Goal: Navigation & Orientation: Find specific page/section

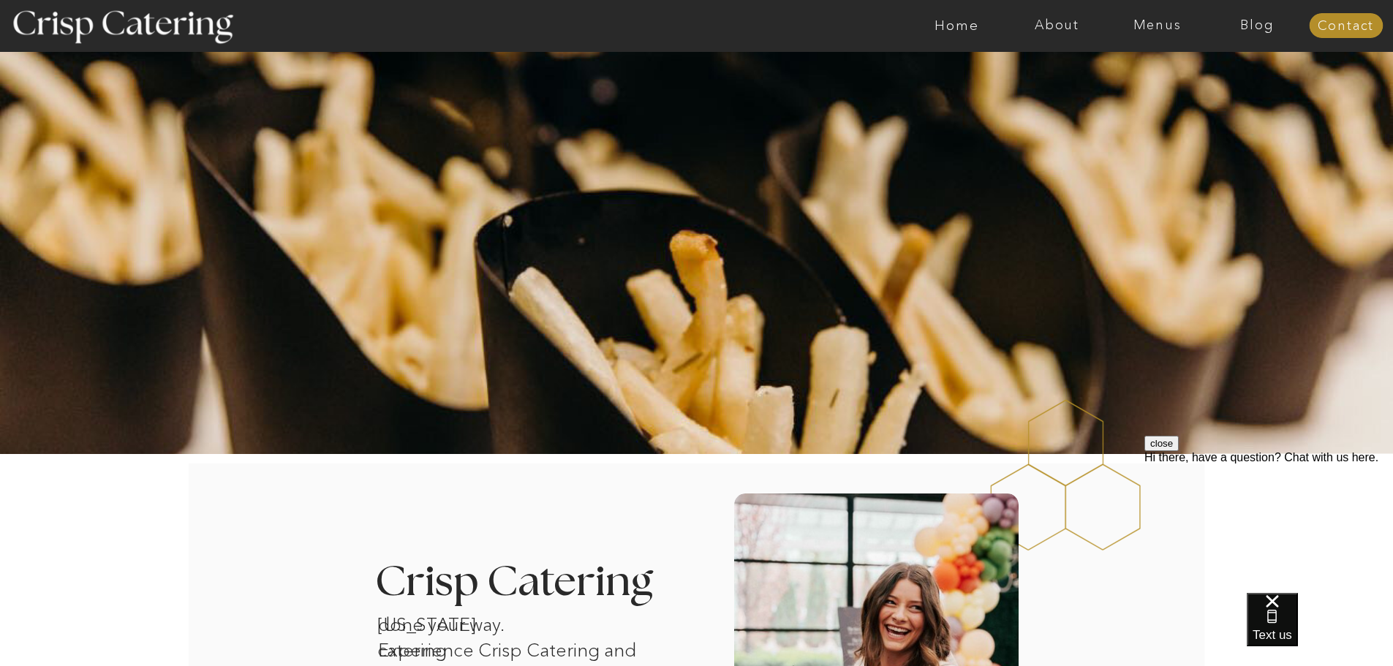
click at [1179, 26] on nav "Menus" at bounding box center [1157, 25] width 100 height 15
click at [1056, 21] on nav "About" at bounding box center [1057, 25] width 100 height 15
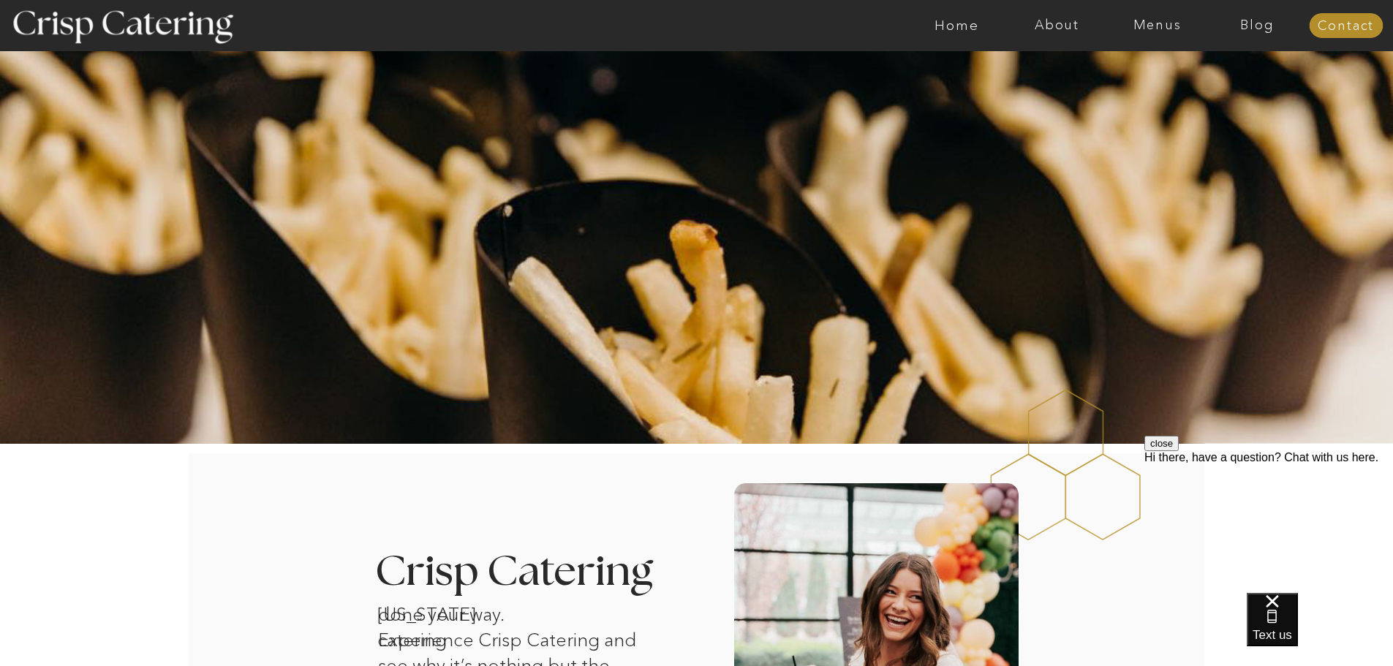
scroll to position [366, 0]
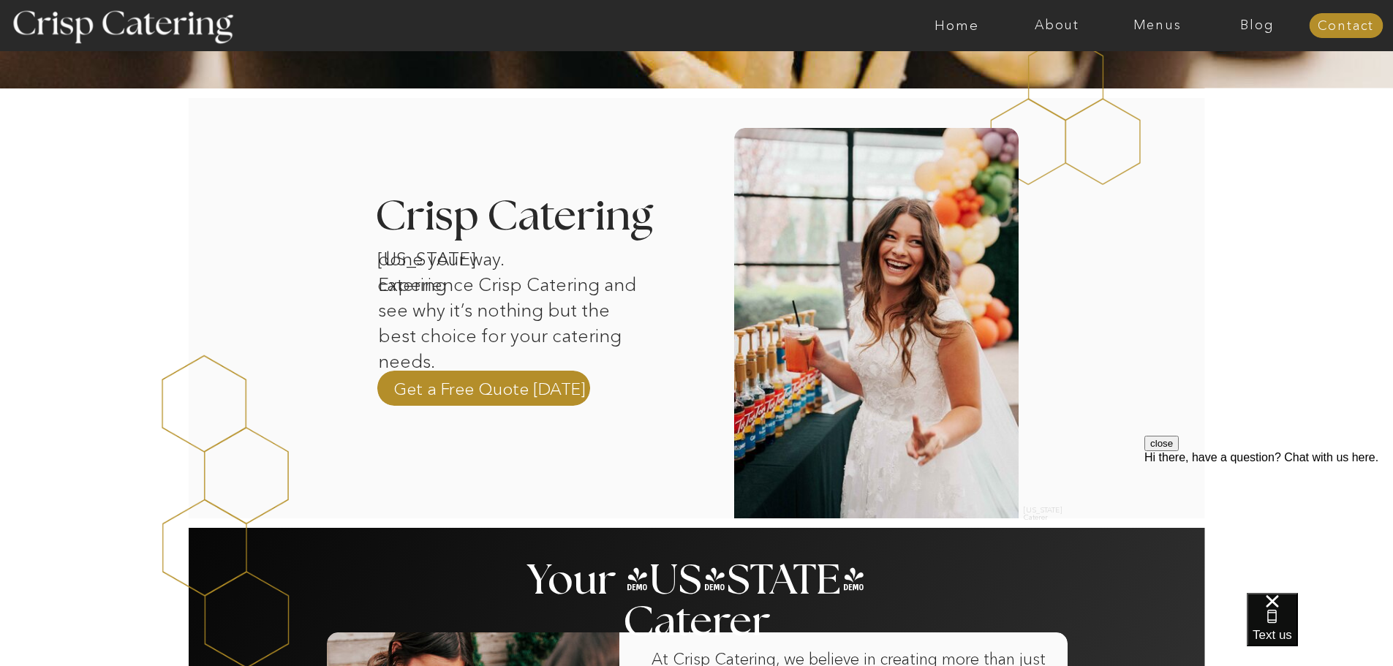
click at [550, 374] on div at bounding box center [483, 388] width 213 height 35
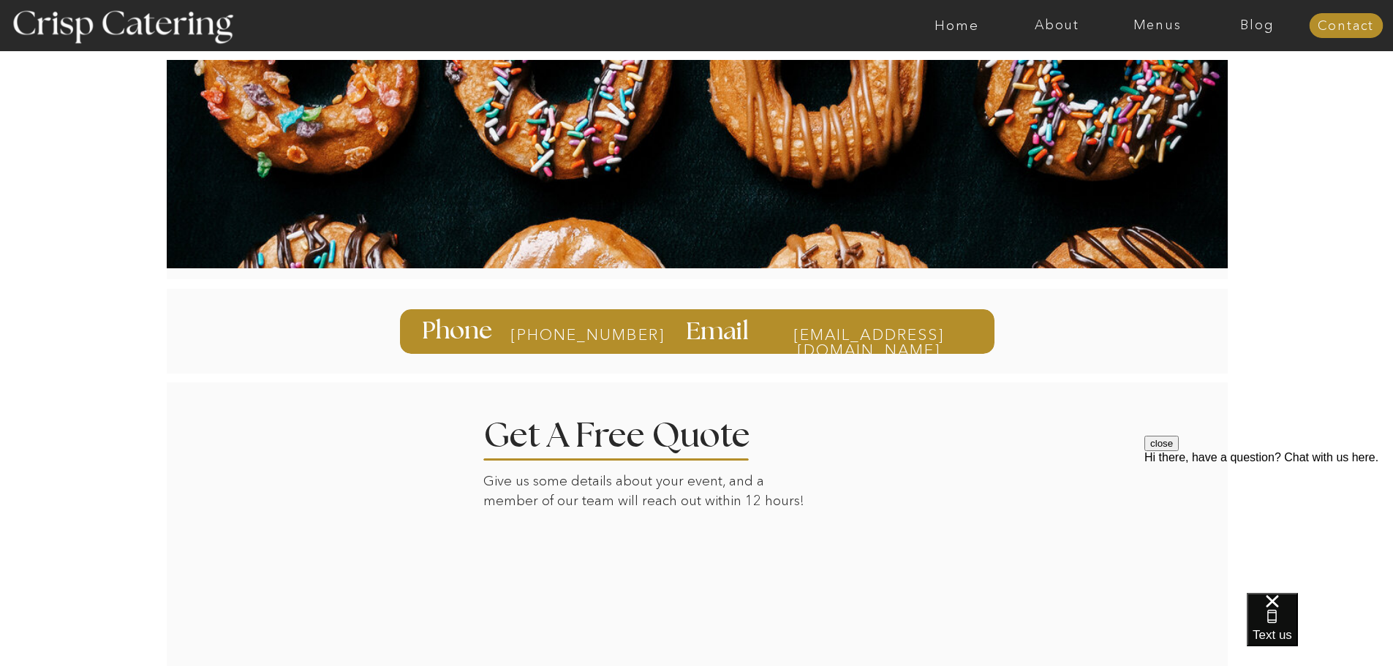
scroll to position [347, 0]
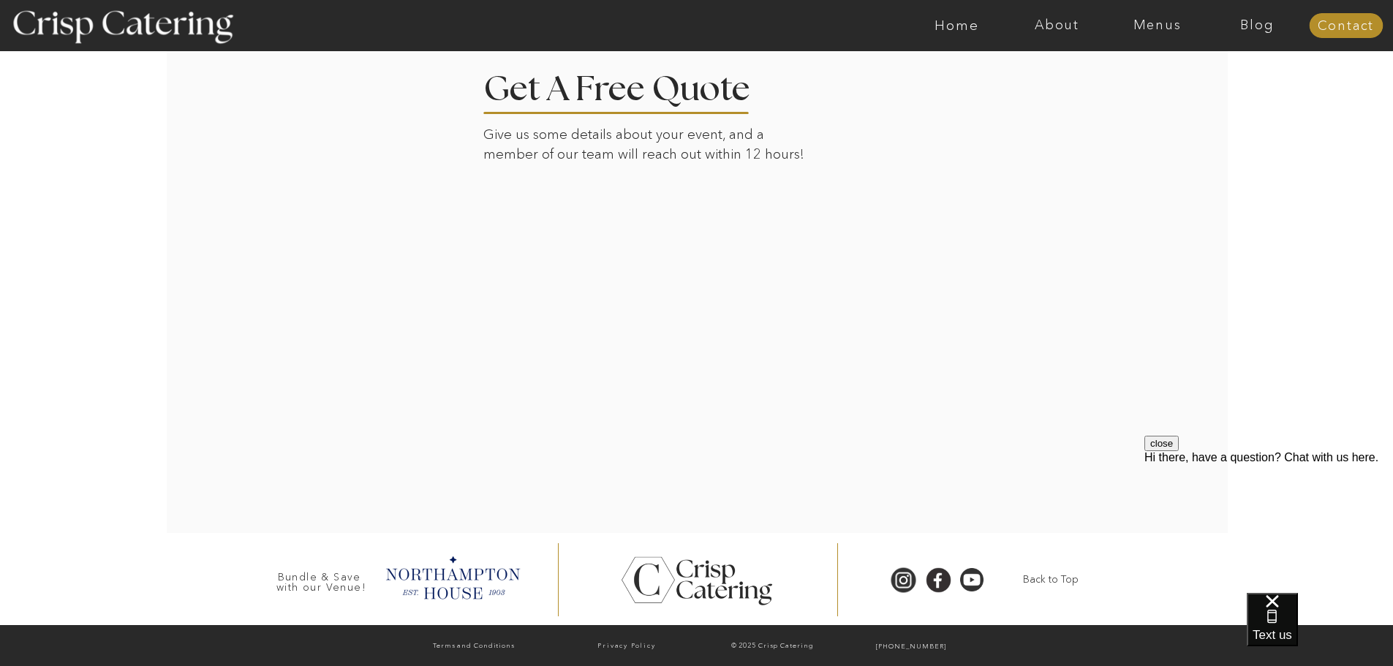
click at [405, 303] on div at bounding box center [697, 283] width 1019 height 499
click at [1165, 20] on nav "Menus" at bounding box center [1157, 25] width 100 height 15
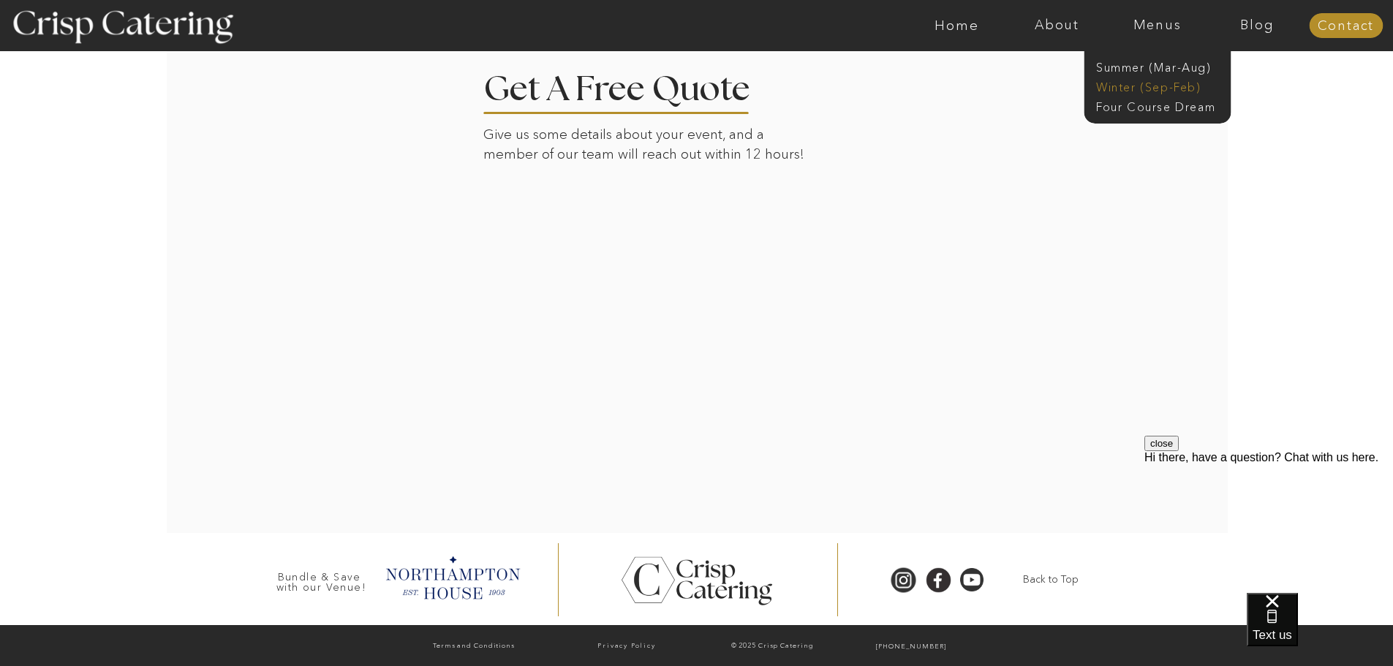
click at [1140, 88] on nav "Winter (Sep-Feb)" at bounding box center [1156, 86] width 120 height 14
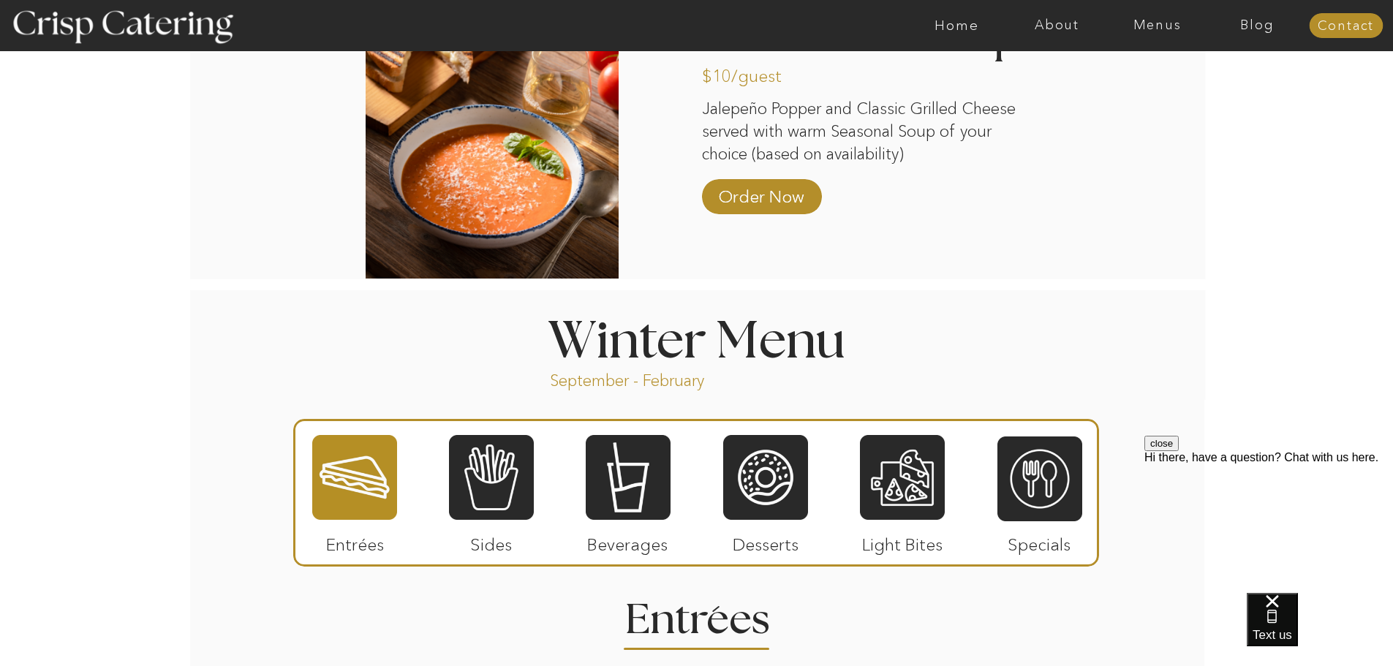
scroll to position [1536, 0]
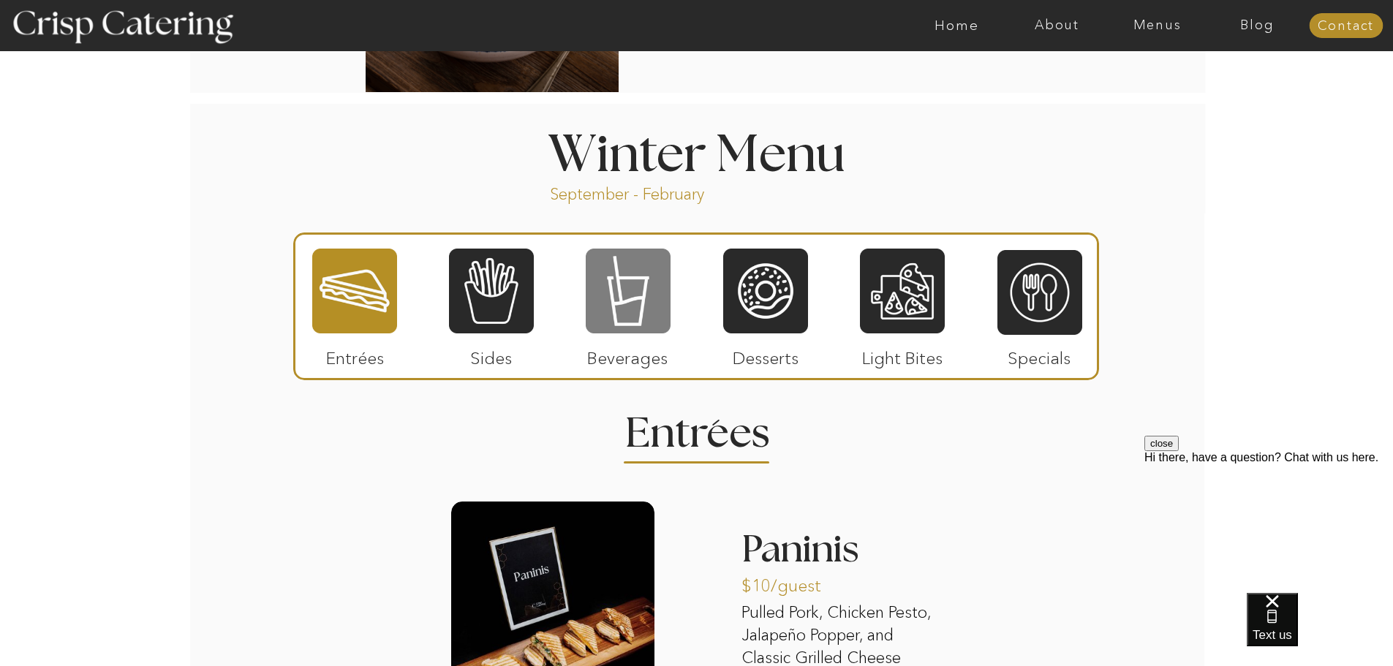
click at [628, 307] on div at bounding box center [628, 291] width 85 height 88
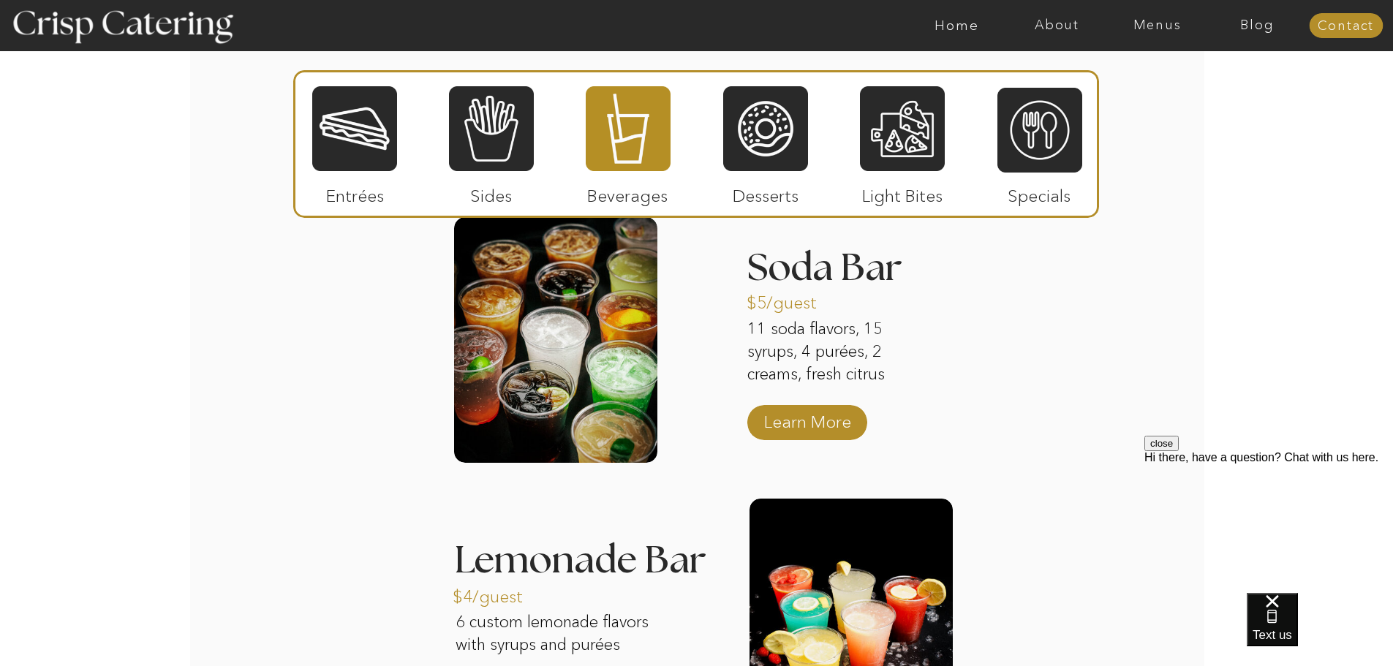
scroll to position [1829, 0]
click at [763, 142] on div at bounding box center [765, 129] width 85 height 88
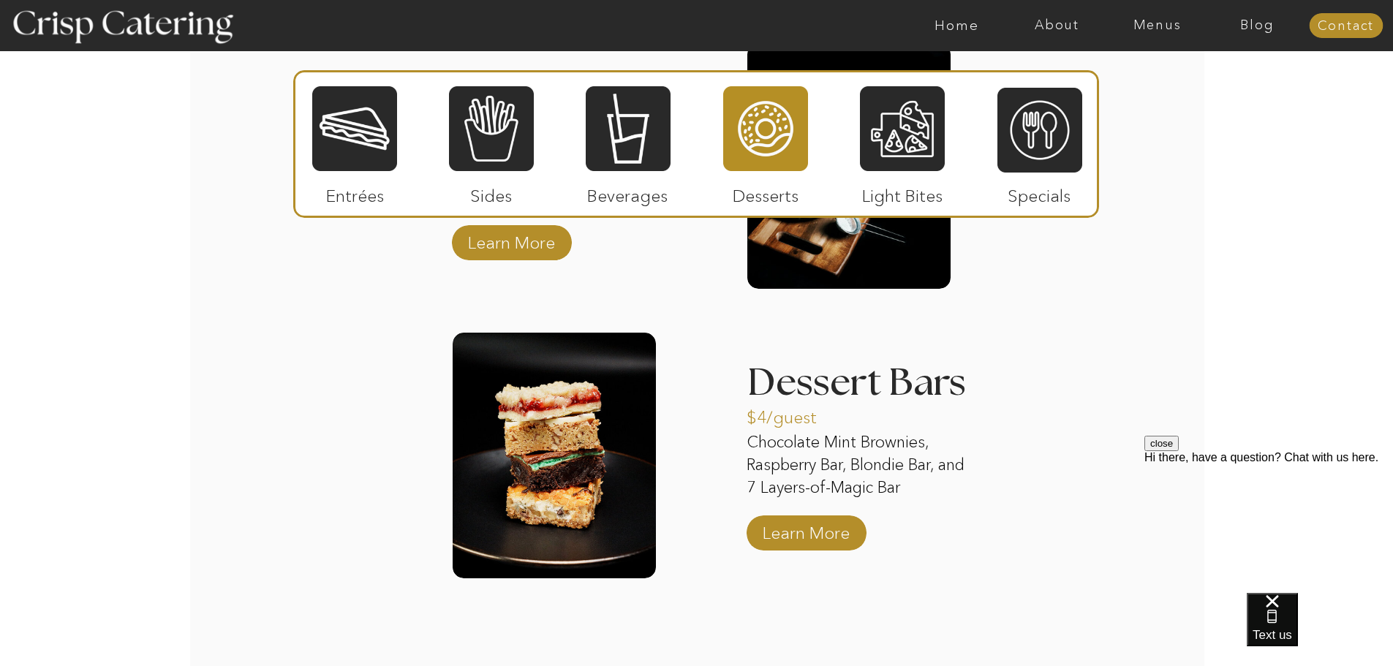
scroll to position [2194, 0]
